Goal: Task Accomplishment & Management: Complete application form

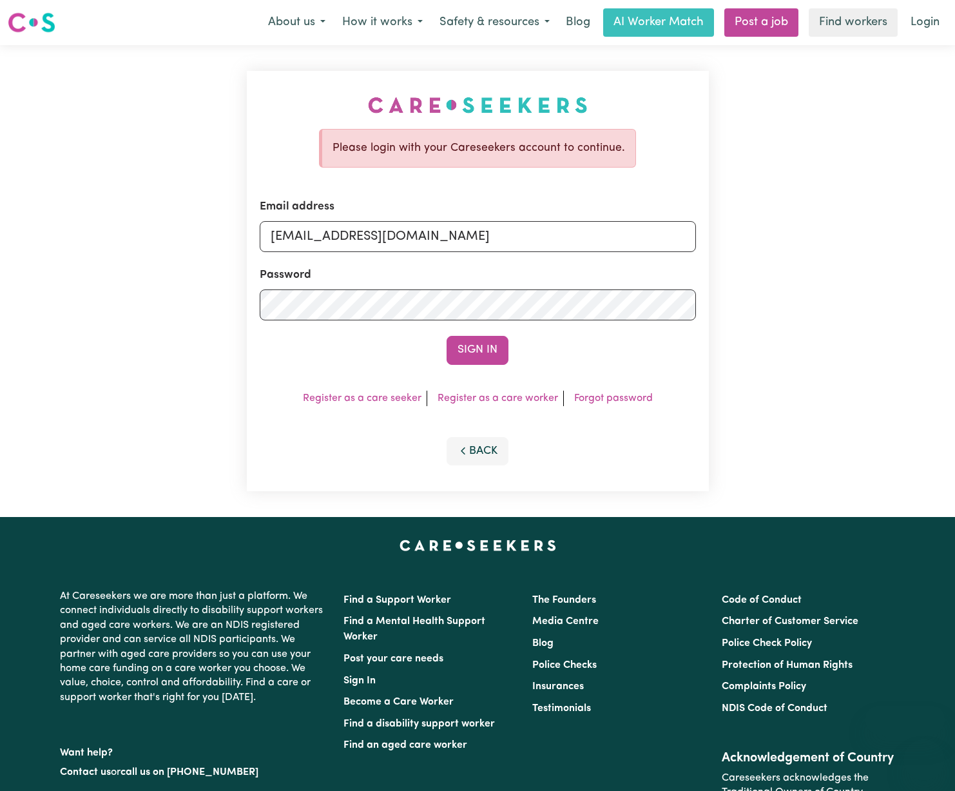
click at [940, 20] on link "Login" at bounding box center [925, 22] width 44 height 28
click at [441, 350] on div "Sign In" at bounding box center [478, 350] width 436 height 28
click at [501, 345] on button "Sign In" at bounding box center [477, 350] width 62 height 28
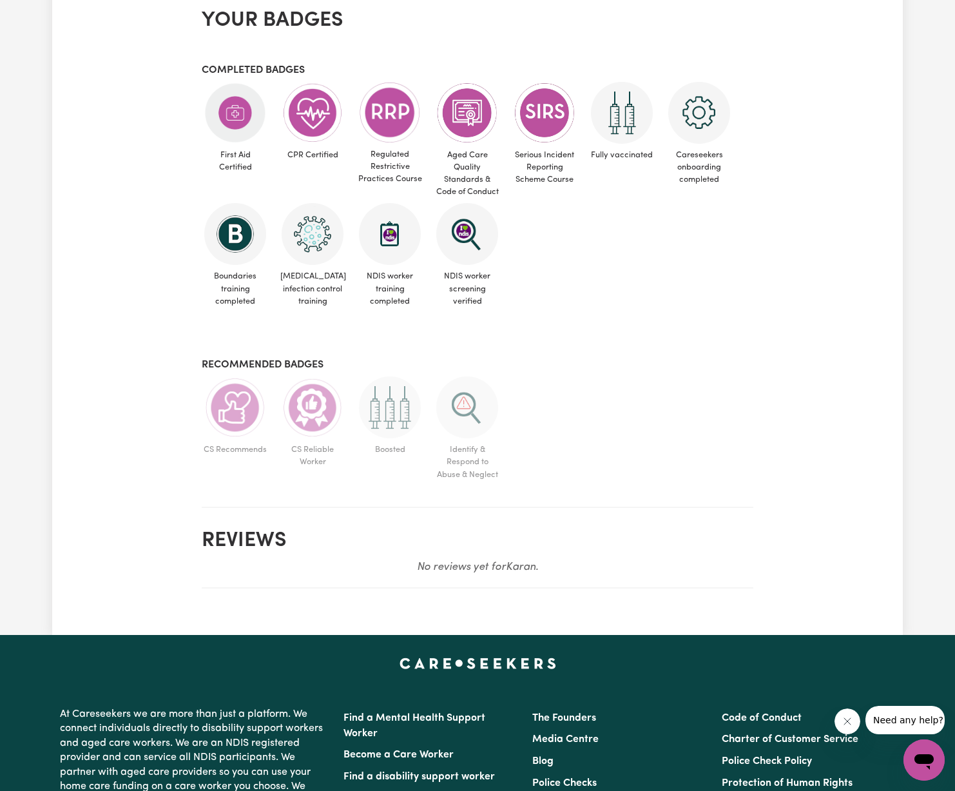
scroll to position [584, 0]
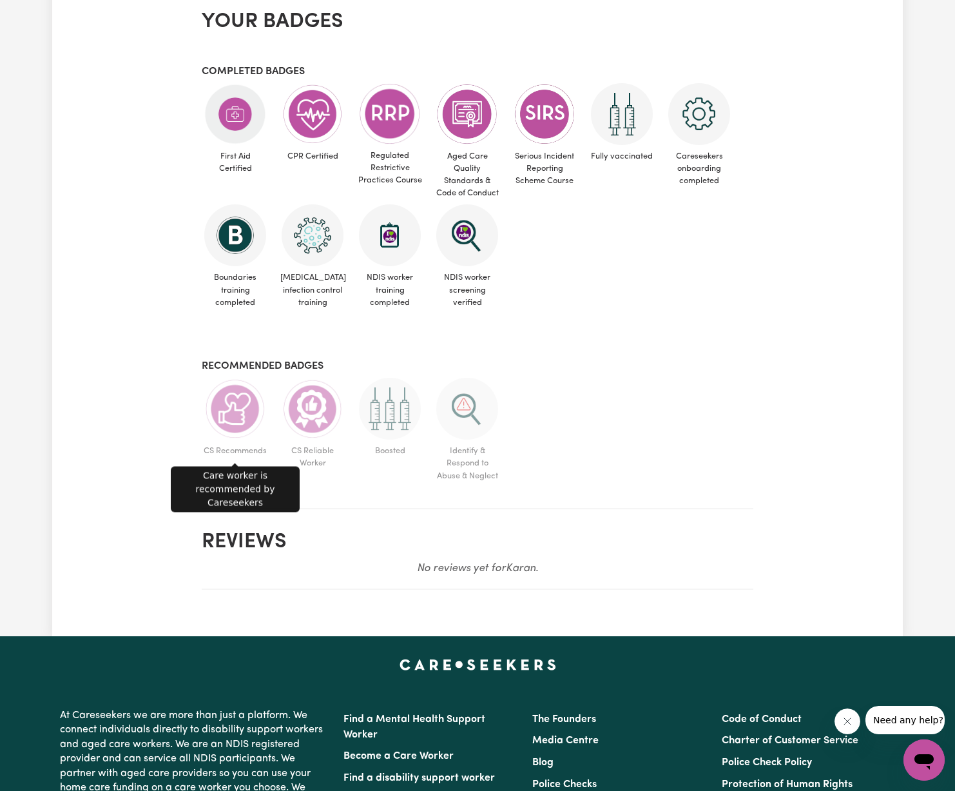
click at [231, 402] on img at bounding box center [235, 409] width 62 height 62
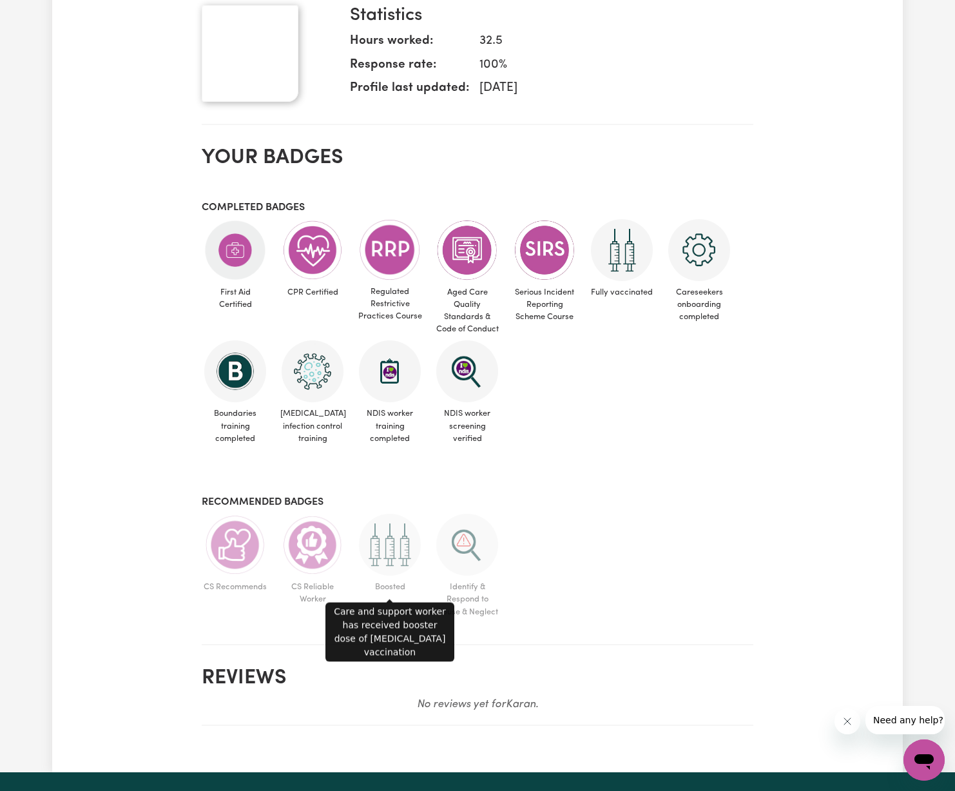
scroll to position [325, 0]
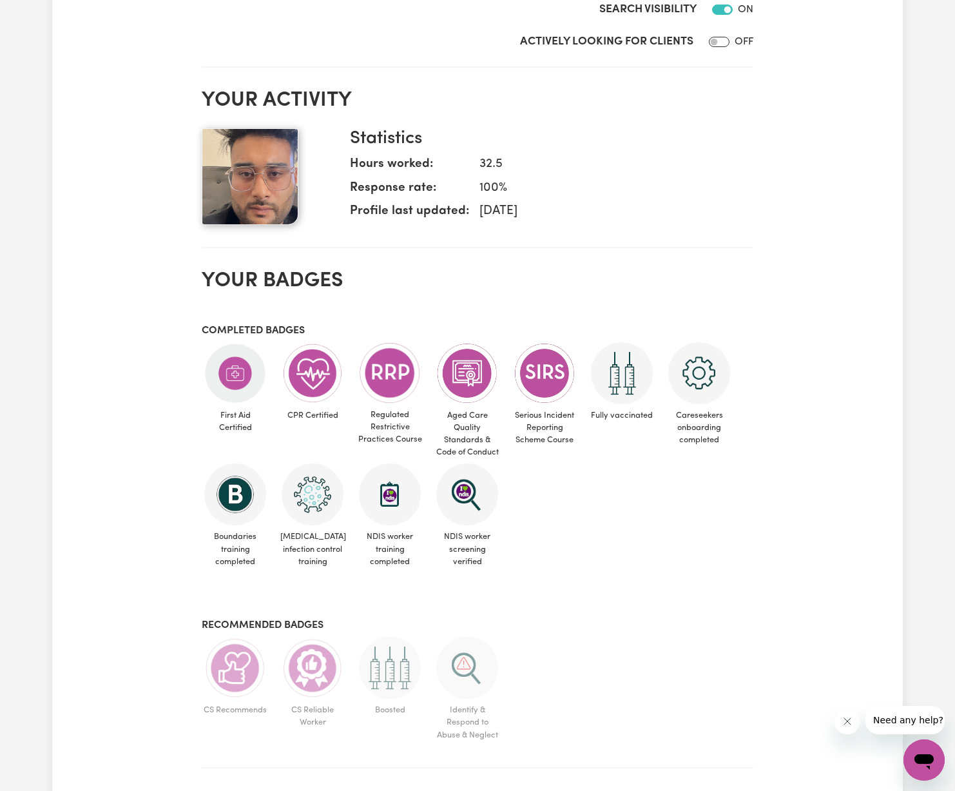
click at [270, 191] on img at bounding box center [250, 176] width 97 height 97
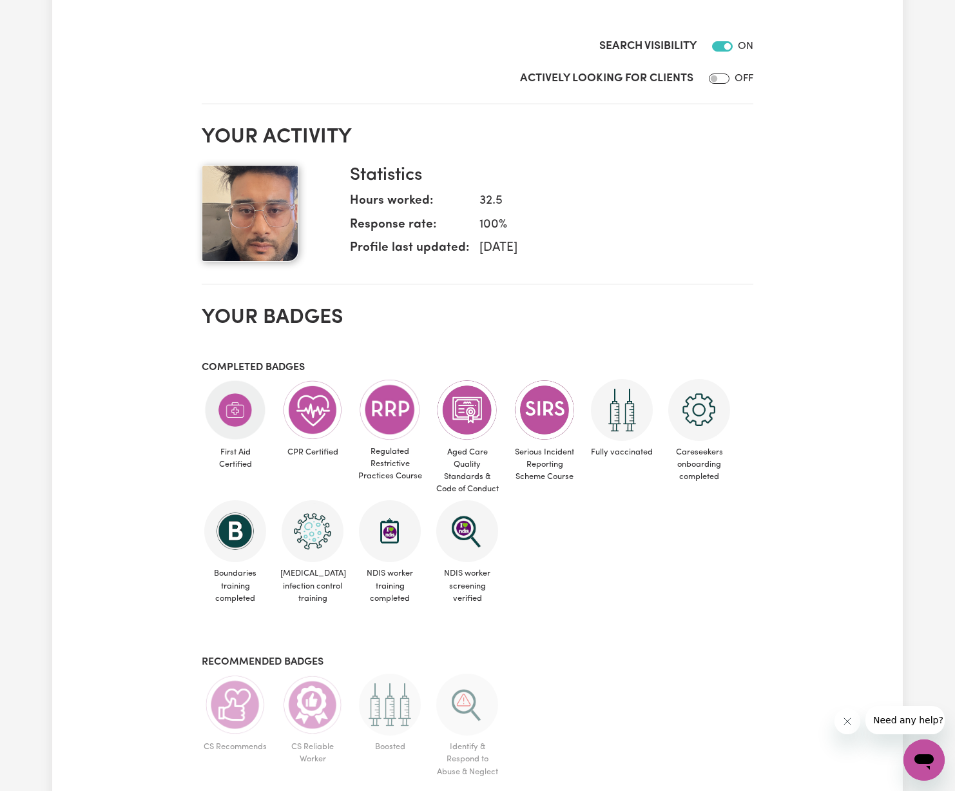
scroll to position [235, 0]
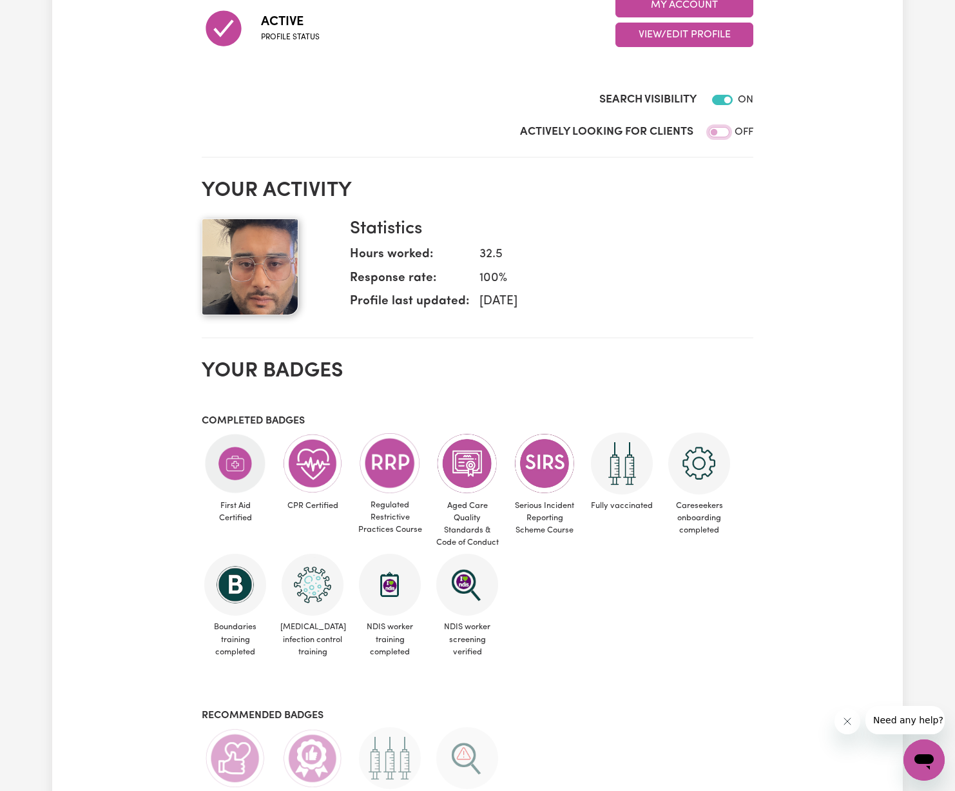
click at [725, 129] on input "Actively Looking for Clients" at bounding box center [719, 132] width 21 height 10
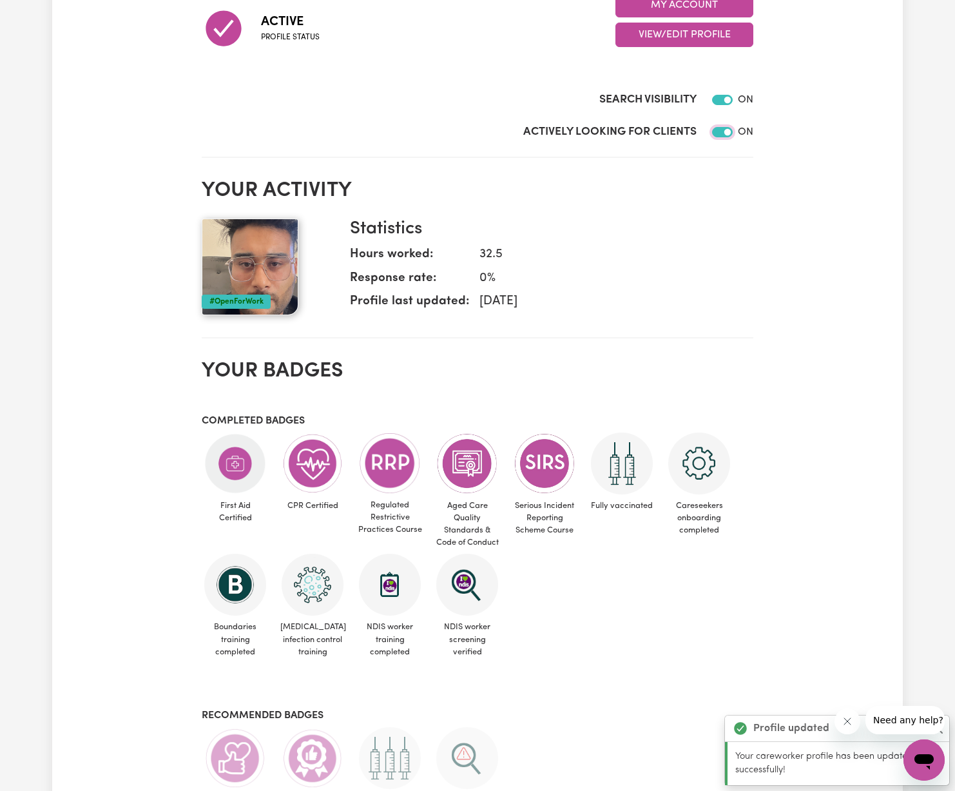
click at [729, 133] on input "Actively Looking for Clients" at bounding box center [722, 132] width 21 height 10
click at [729, 133] on div "Actively Looking for Clients OFF" at bounding box center [477, 135] width 551 height 22
click at [722, 131] on input "Actively Looking for Clients" at bounding box center [719, 132] width 21 height 10
click at [714, 293] on dd "[DATE]" at bounding box center [606, 301] width 274 height 19
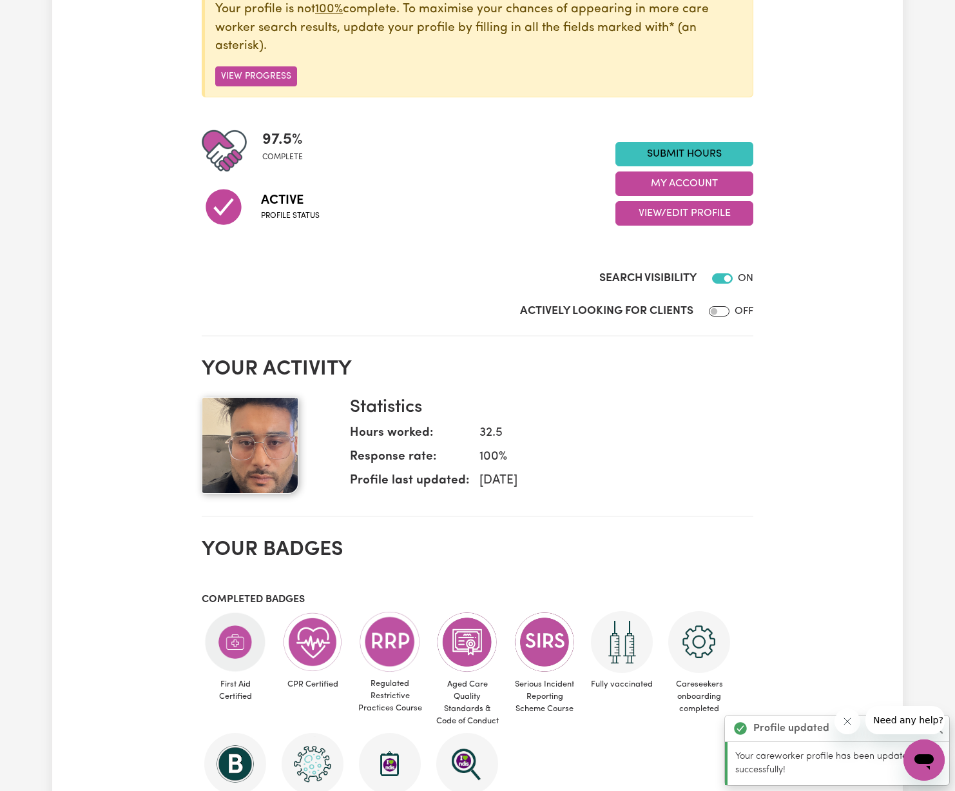
scroll to position [0, 0]
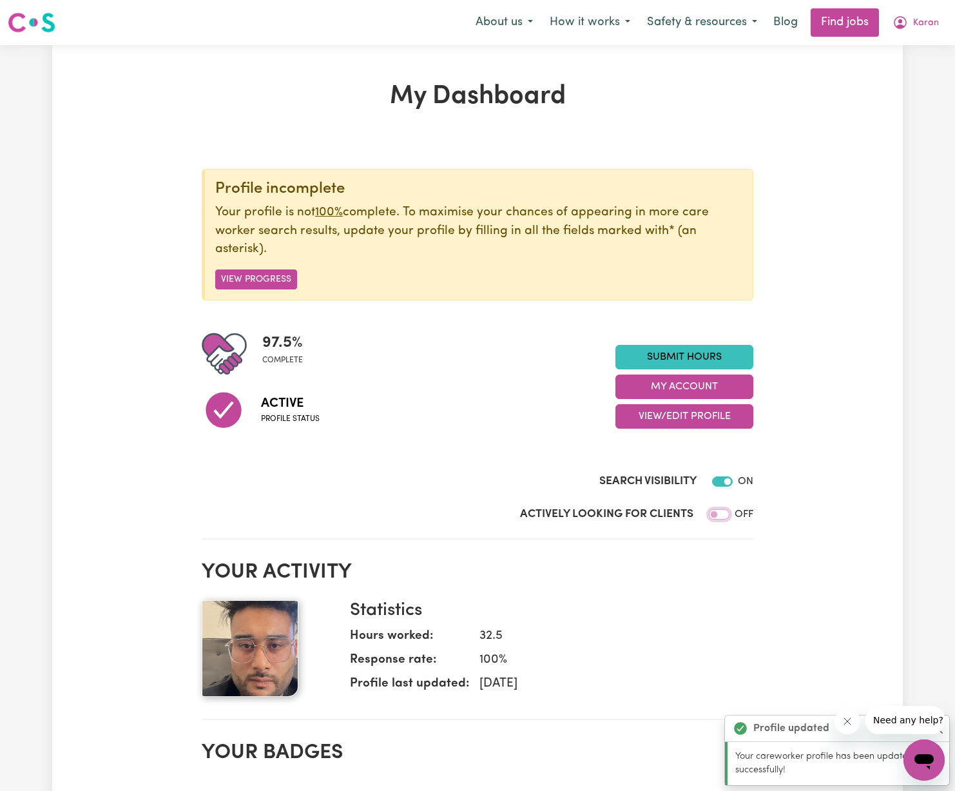
click at [715, 515] on input "Actively Looking for Clients" at bounding box center [719, 514] width 21 height 10
checkbox input "true"
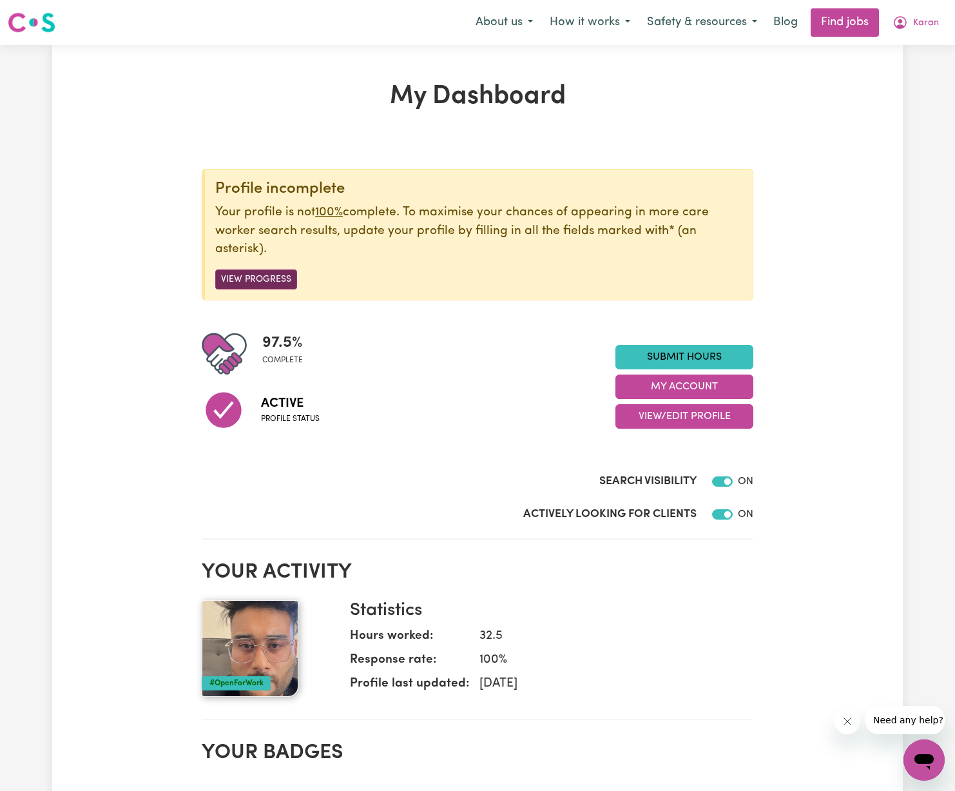
click at [271, 285] on button "View Progress" at bounding box center [256, 279] width 82 height 20
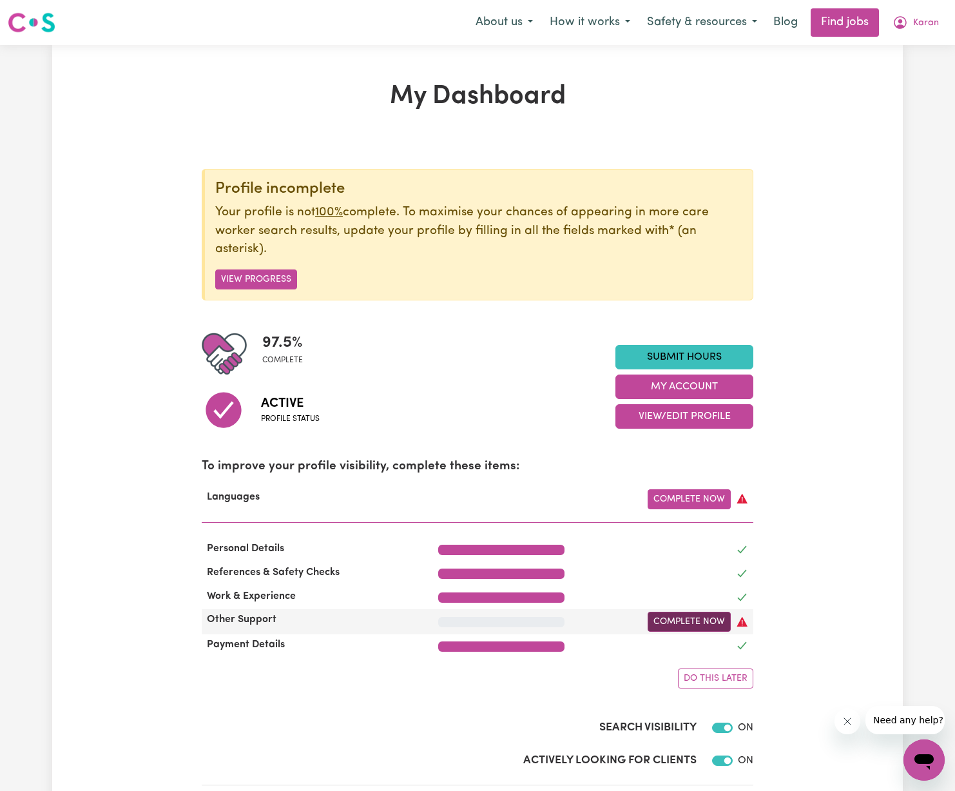
click at [678, 617] on link "Complete Now" at bounding box center [688, 621] width 83 height 20
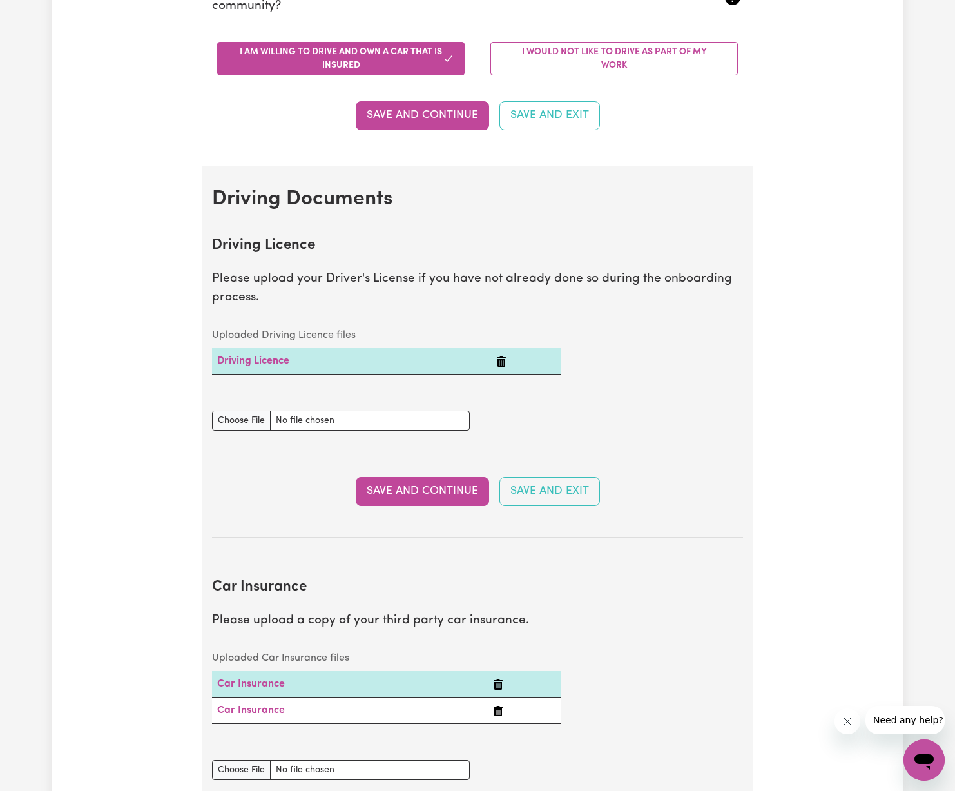
scroll to position [495, 0]
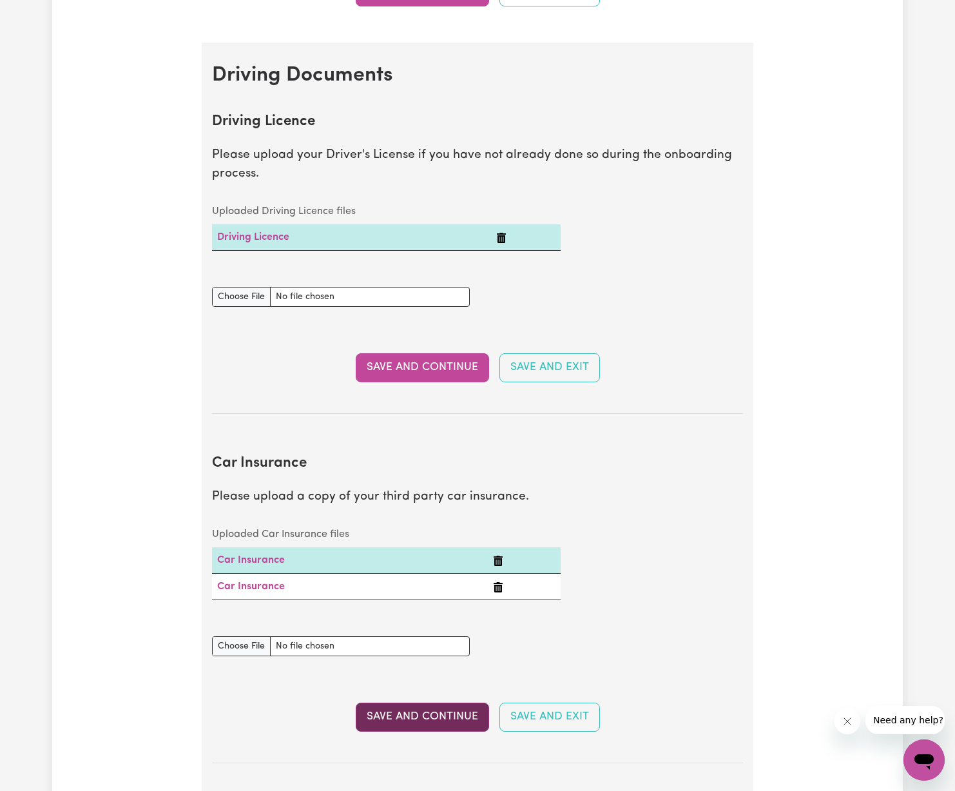
click at [437, 713] on button "Save and Continue" at bounding box center [422, 716] width 133 height 28
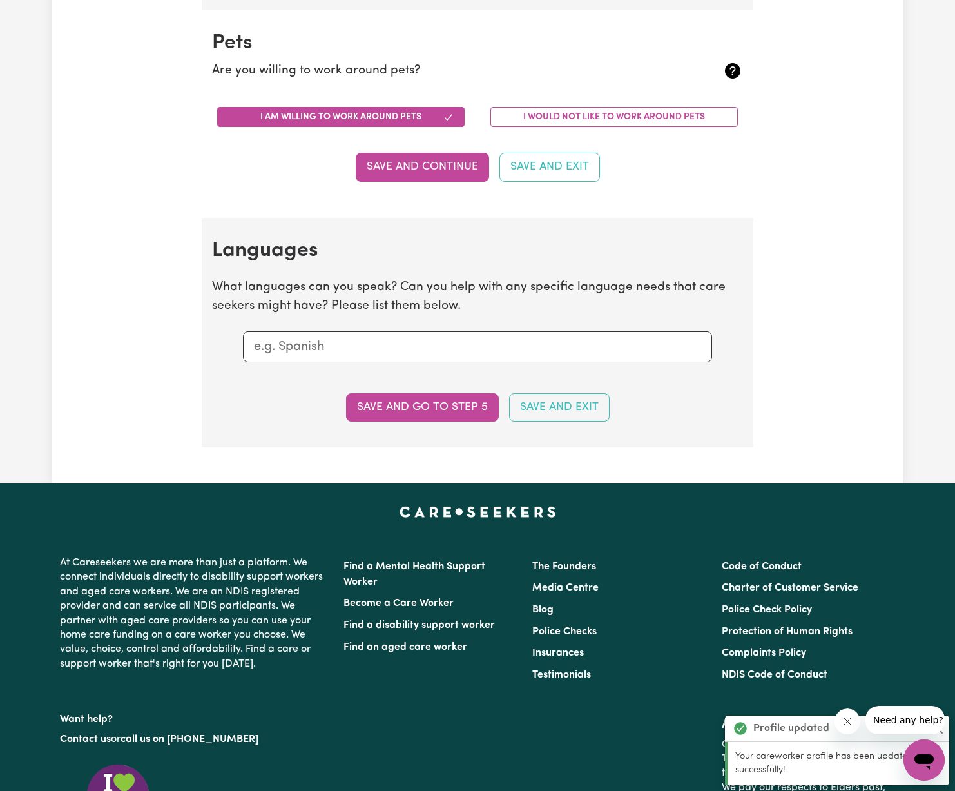
scroll to position [1299, 0]
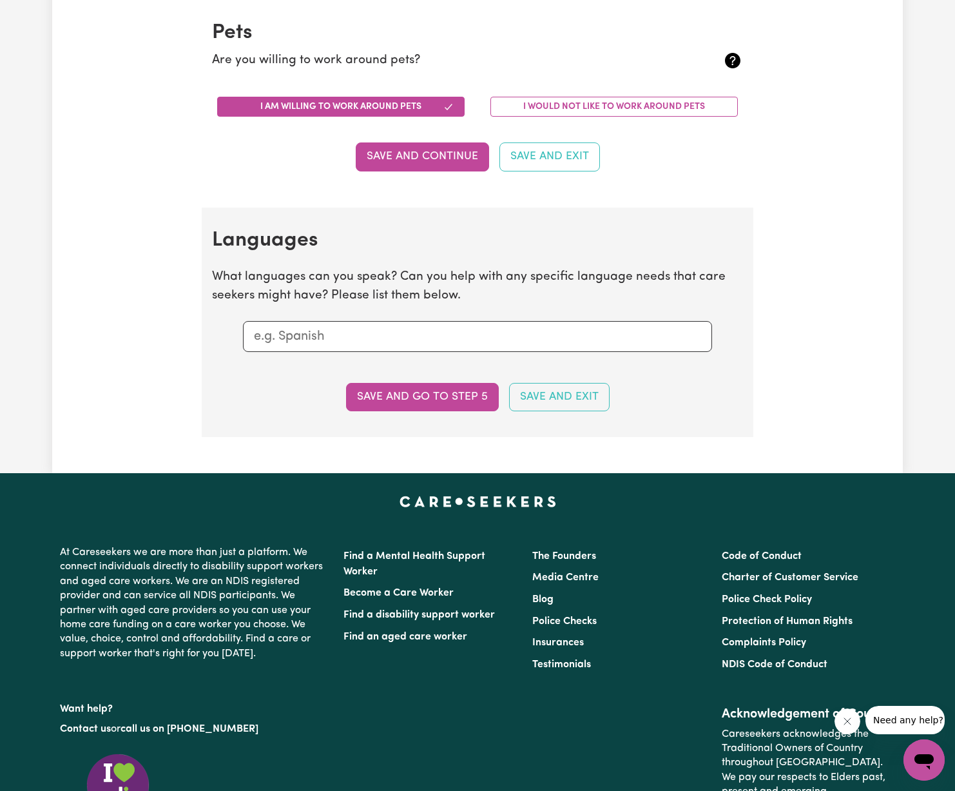
click at [414, 340] on input "text" at bounding box center [477, 336] width 447 height 19
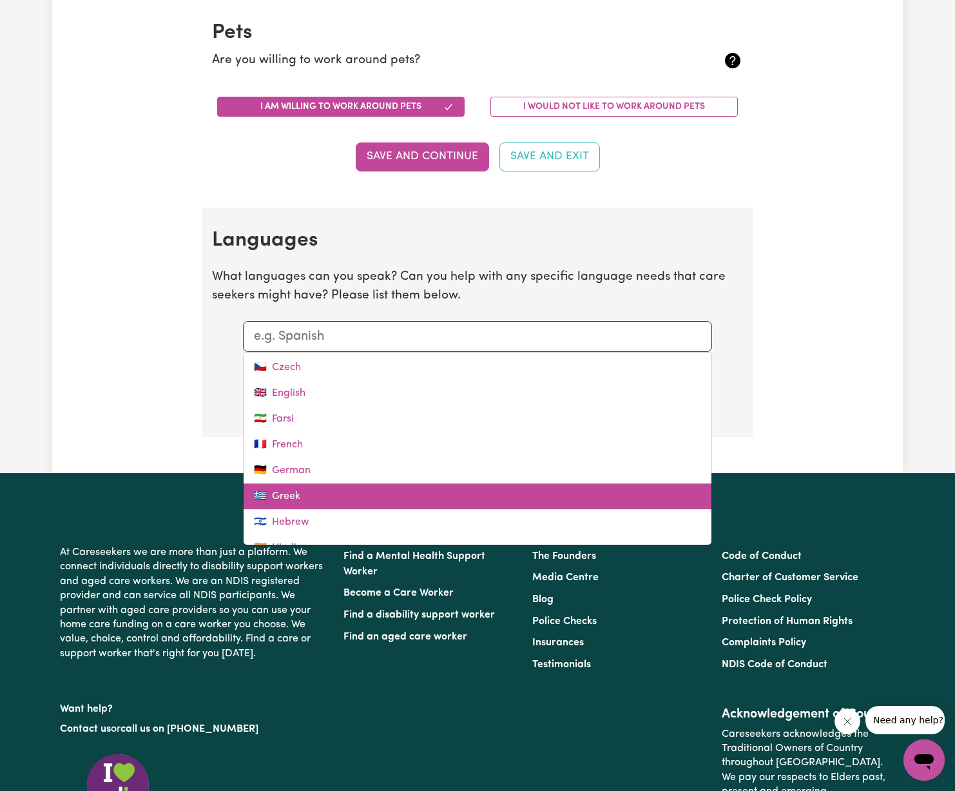
scroll to position [219, 0]
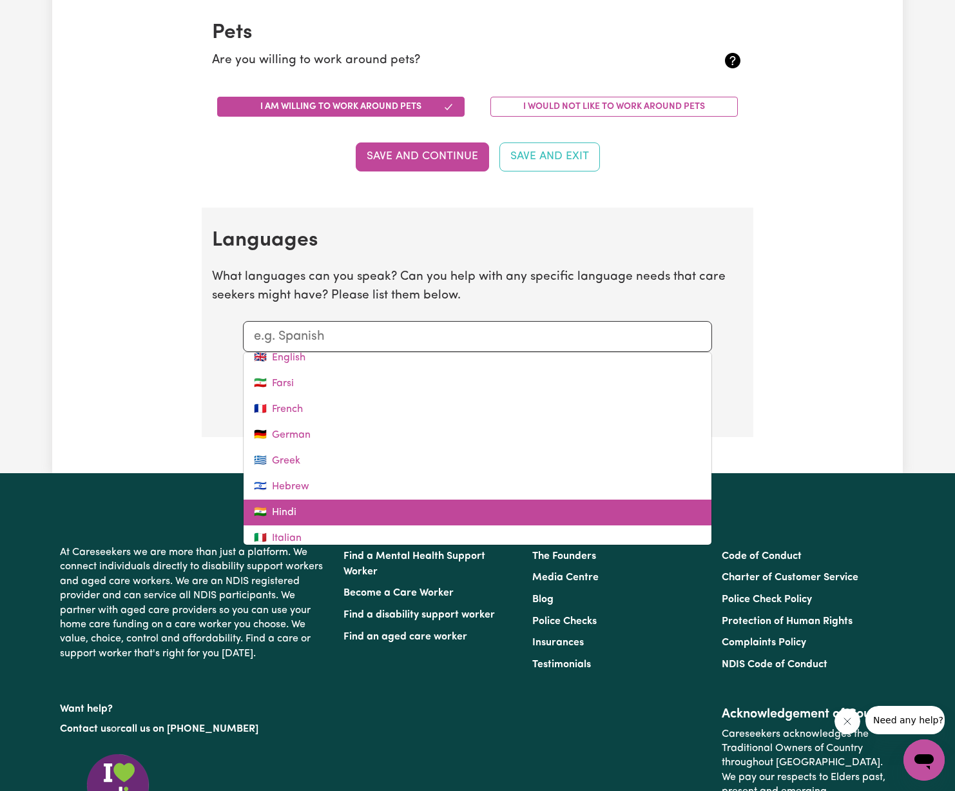
click at [310, 503] on link "🇮🇳 Hindi" at bounding box center [478, 512] width 468 height 26
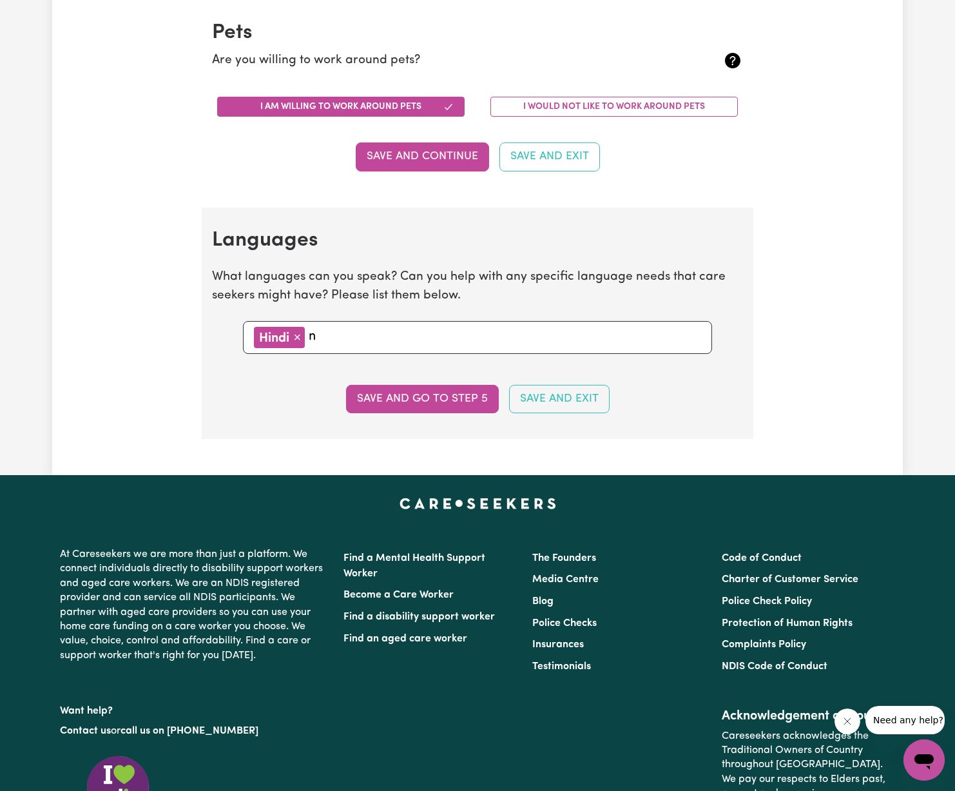
type input "ne"
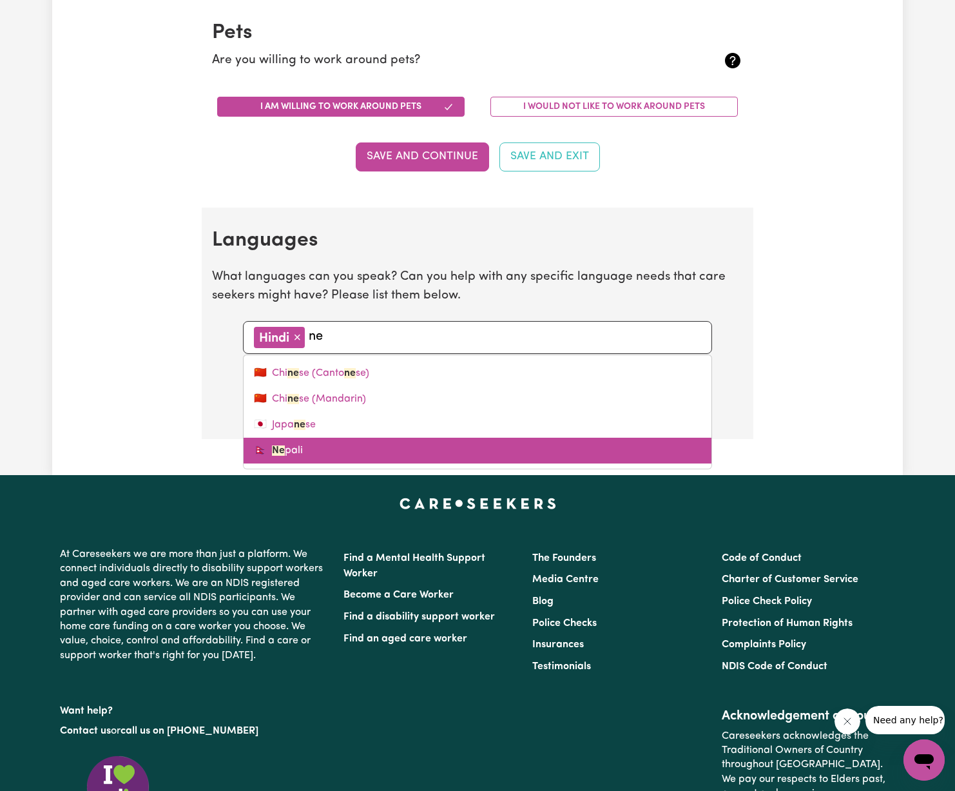
click at [342, 445] on link "🇳🇵 Ne pali" at bounding box center [478, 450] width 468 height 26
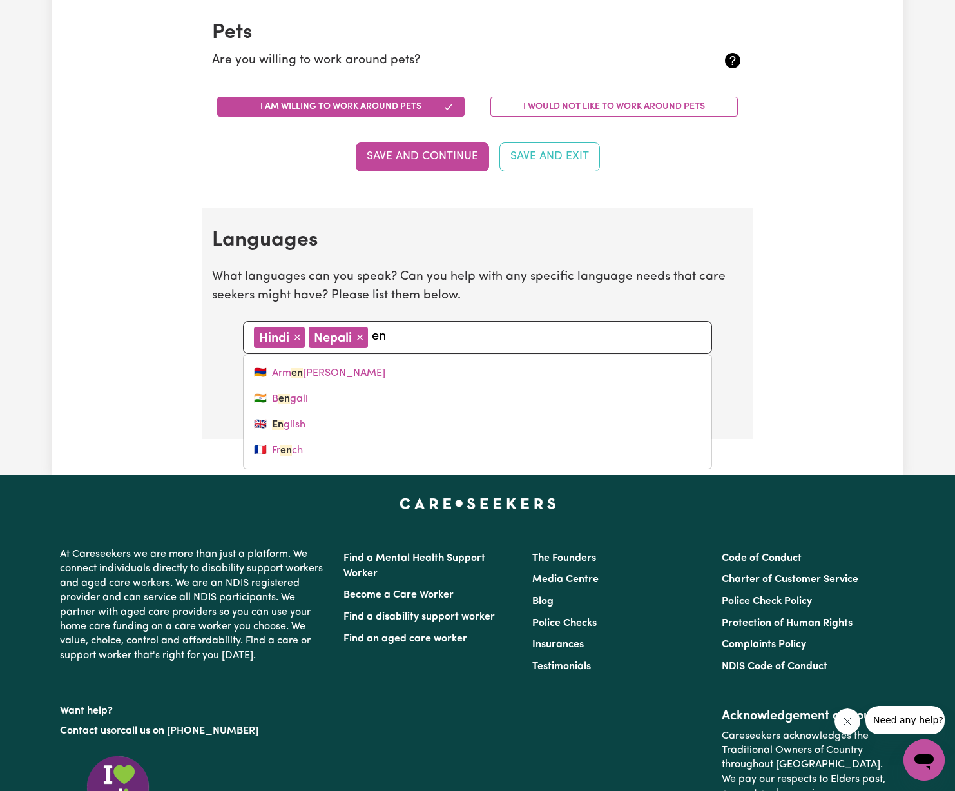
type input "eng"
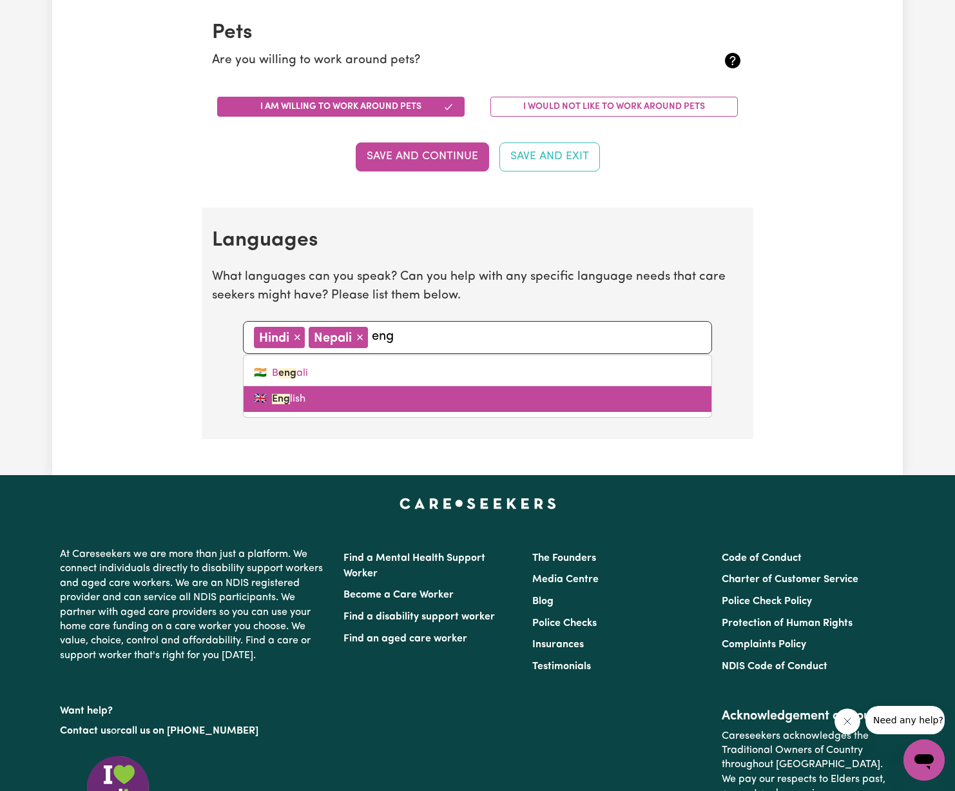
click at [383, 392] on link "🇬🇧 Eng lish" at bounding box center [478, 399] width 468 height 26
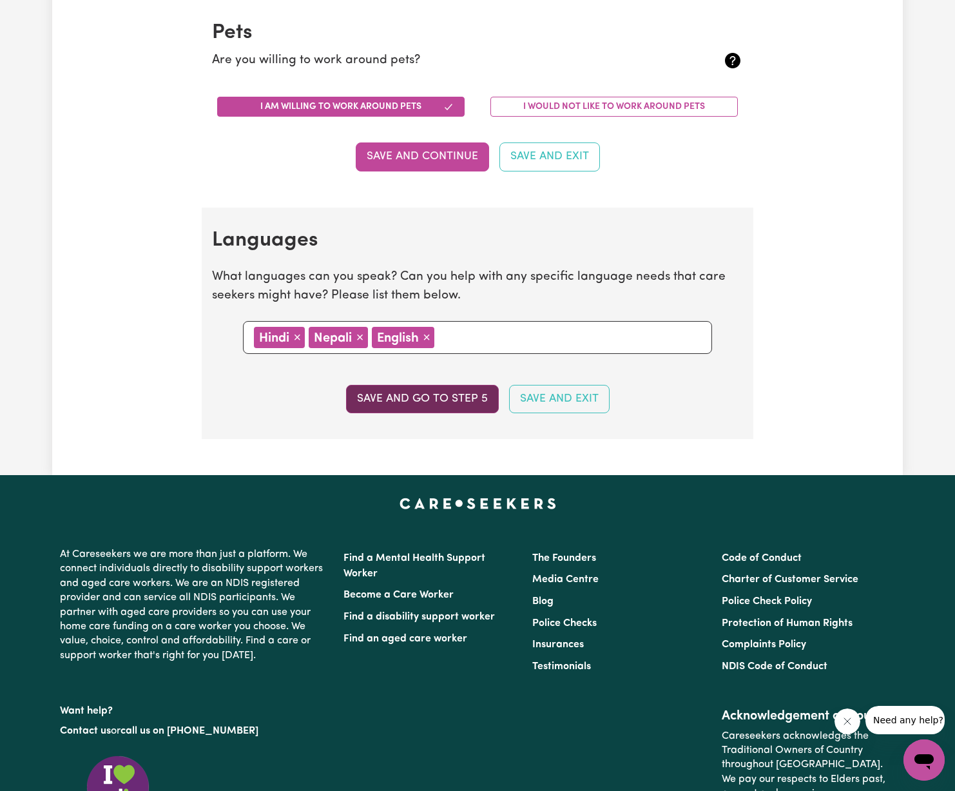
click at [455, 404] on button "Save and go to step 5" at bounding box center [422, 399] width 153 height 28
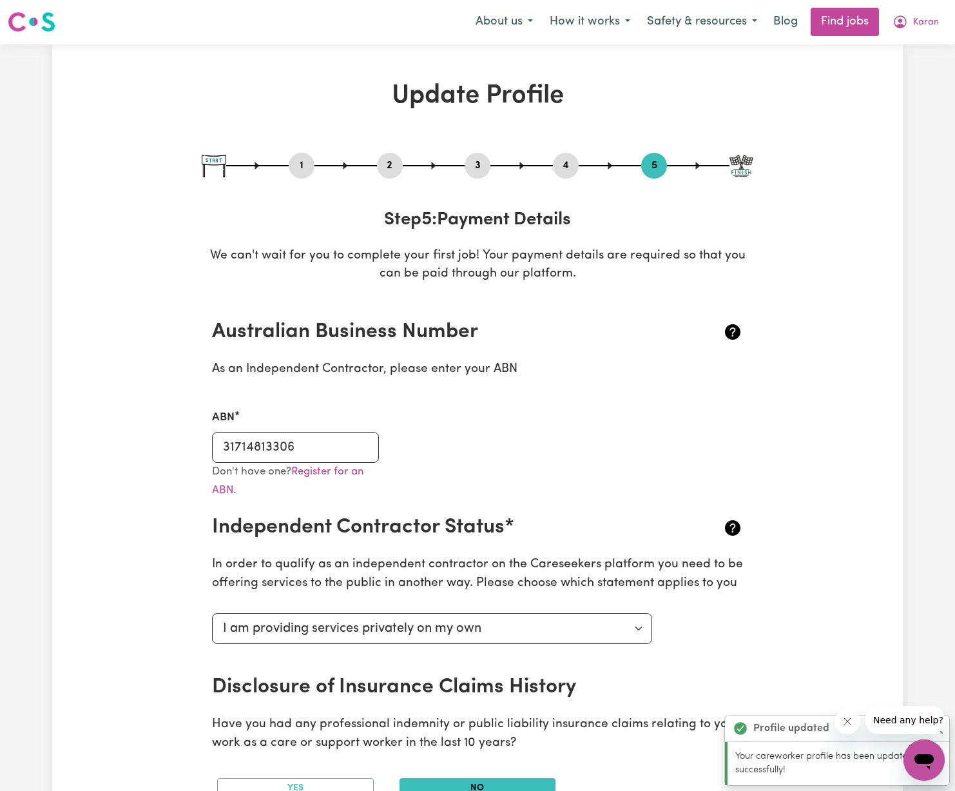
scroll to position [0, 0]
click at [465, 641] on select "Select your independent contractor status... I am providing services through an…" at bounding box center [432, 628] width 440 height 31
click at [212, 613] on select "Select your independent contractor status... I am providing services through an…" at bounding box center [432, 628] width 440 height 31
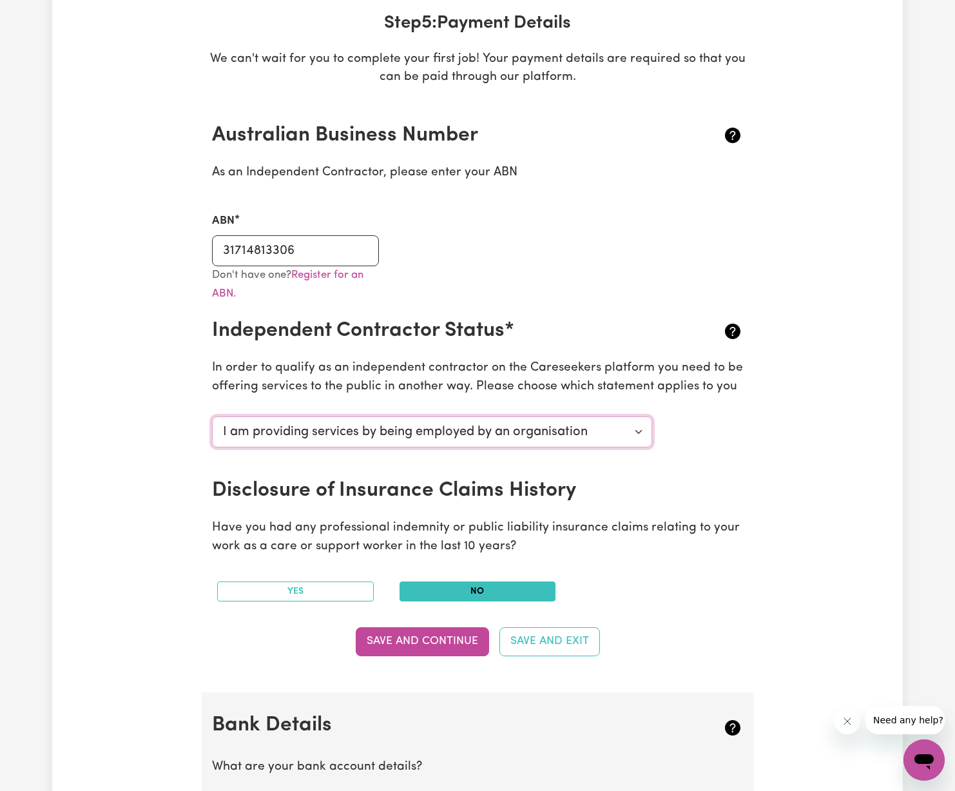
scroll to position [181, 0]
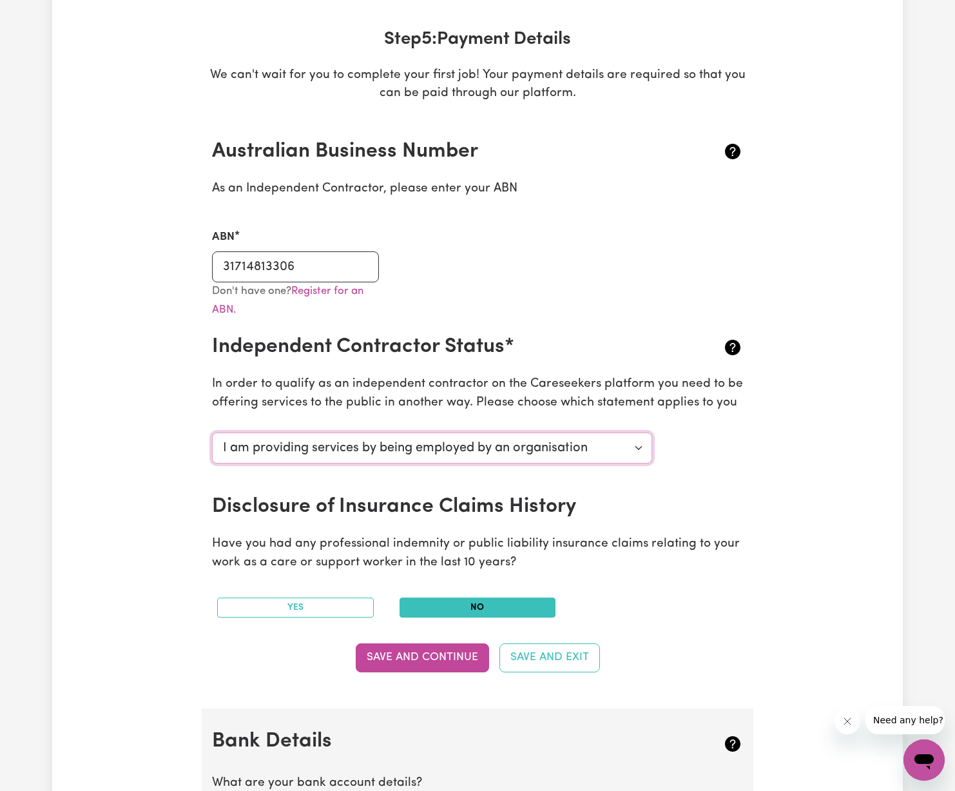
click at [628, 448] on select "Select your independent contractor status... I am providing services through an…" at bounding box center [432, 447] width 440 height 31
select select "I am providing services privately on my own"
click at [212, 432] on select "Select your independent contractor status... I am providing services through an…" at bounding box center [432, 447] width 440 height 31
click at [327, 271] on input "31714813306" at bounding box center [295, 266] width 167 height 31
